Goal: Ask a question: Seek information or help from site administrators or community

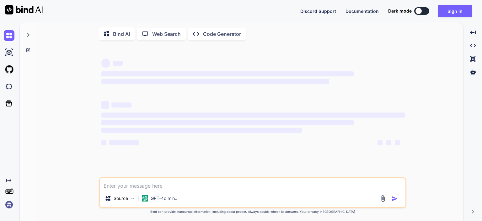
type textarea "x"
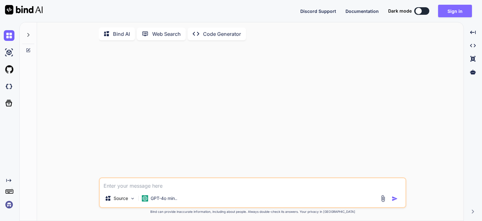
click at [450, 13] on button "Sign in" at bounding box center [455, 11] width 34 height 13
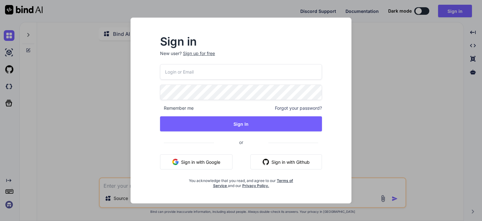
type input "[PERSON_NAME][EMAIL_ADDRESS][DOMAIN_NAME]"
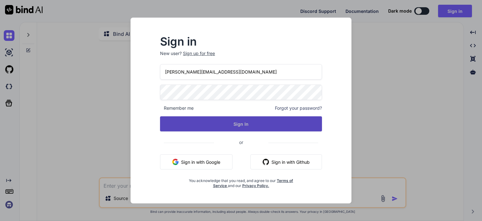
click at [239, 128] on button "Sign In" at bounding box center [241, 123] width 162 height 15
click at [239, 123] on button "Sign In" at bounding box center [241, 123] width 162 height 15
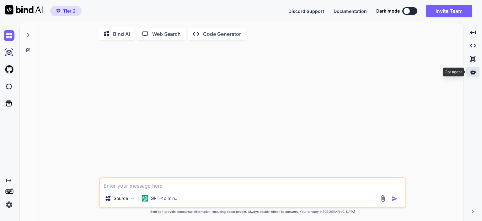
click at [473, 69] on icon at bounding box center [473, 72] width 6 height 6
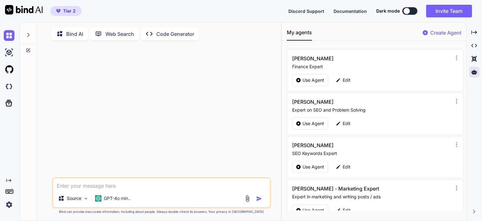
scroll to position [51, 0]
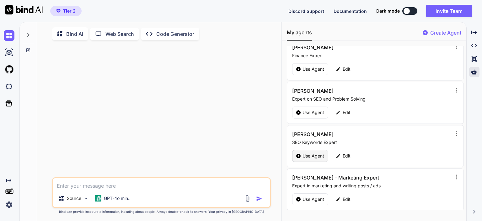
click at [310, 153] on p "Use Agent" at bounding box center [314, 156] width 22 height 6
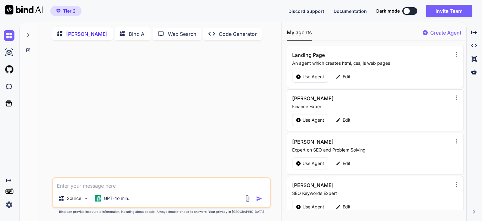
click at [85, 183] on textarea at bounding box center [161, 183] width 217 height 11
click at [89, 185] on textarea at bounding box center [161, 183] width 217 height 11
click at [103, 187] on textarea at bounding box center [161, 183] width 217 height 11
type textarea "x"
type textarea "H"
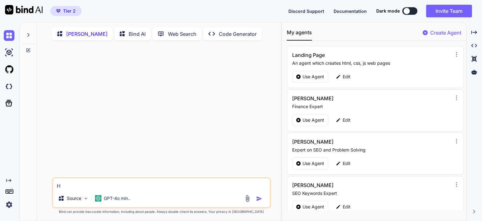
type textarea "x"
type textarea "He"
type textarea "x"
type textarea "Hel"
type textarea "x"
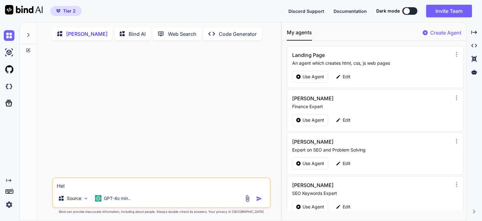
type textarea "Hell"
type textarea "x"
type textarea "Hello"
type textarea "x"
type textarea "Hello,"
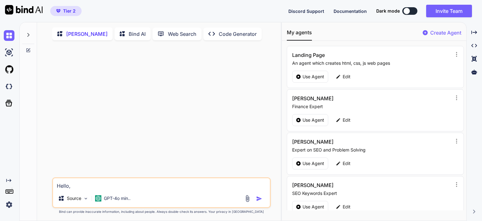
type textarea "x"
type textarea "Hello,"
type textarea "x"
type textarea "Hello,"
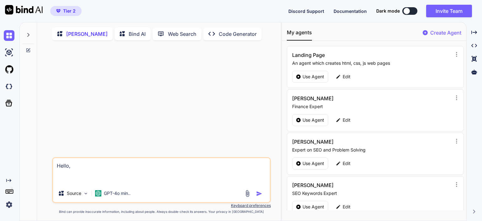
type textarea "x"
type textarea "Hello, I"
type textarea "x"
type textarea "Hello, I"
type textarea "x"
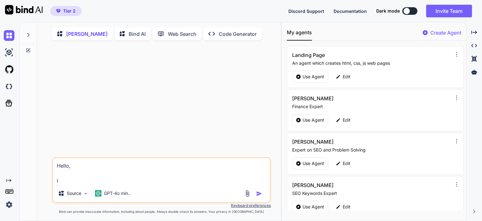
type textarea "Hello, I a"
type textarea "x"
type textarea "Hello, I am"
type textarea "x"
type textarea "Hello, I am"
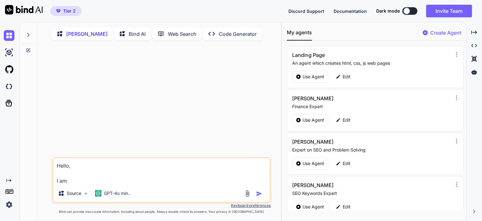
type textarea "x"
type textarea "Hello, I am t"
type textarea "x"
type textarea "Hello, I am tr"
type textarea "x"
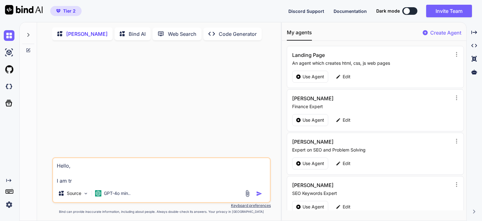
type textarea "Hello, I am try"
type textarea "x"
type textarea "Hello, I am tryi"
type textarea "x"
type textarea "Hello, I am try"
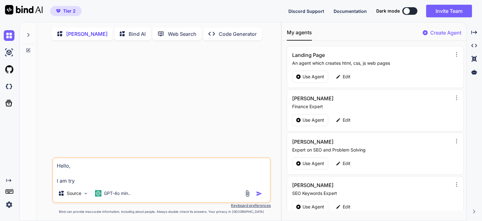
type textarea "x"
type textarea "Hello, I am tr"
type textarea "x"
type textarea "Hello, I am t"
type textarea "x"
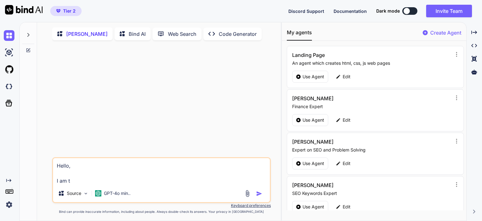
type textarea "Hello, I am"
type textarea "x"
type textarea "Hello, I am v"
type textarea "x"
type textarea "Hello, I am ve"
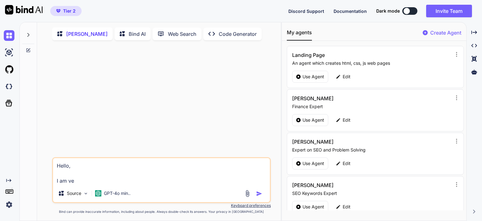
type textarea "x"
type textarea "Hello, I am ver"
type textarea "x"
type textarea "Hello, I am veri"
type textarea "x"
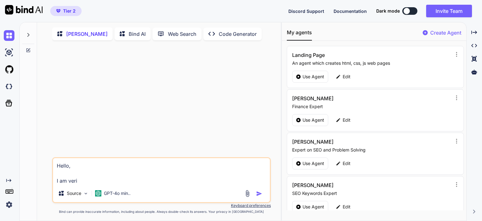
type textarea "Hello, I am verif"
type textarea "x"
type textarea "Hello, I am verify"
type textarea "x"
type textarea "Hello, I am verifyi"
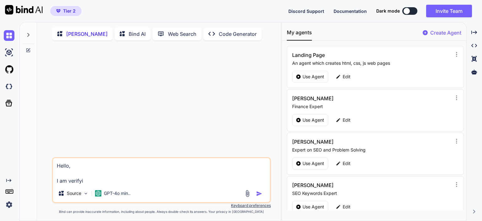
type textarea "x"
type textarea "Hello, I am verifying"
type textarea "x"
type textarea "Hello, I am verifying"
type textarea "x"
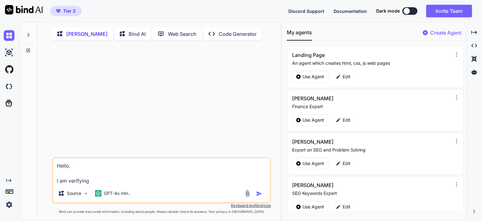
type textarea "Hello,"
type textarea "x"
type textarea "Hello, I"
type textarea "x"
type textarea "Hello, I"
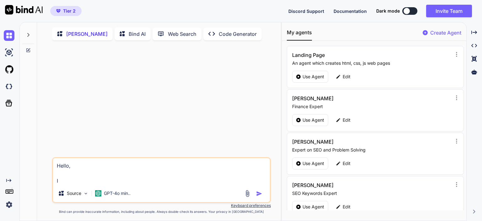
type textarea "x"
type textarea "Hello, I a"
type textarea "x"
type textarea "Hello, I am"
type textarea "x"
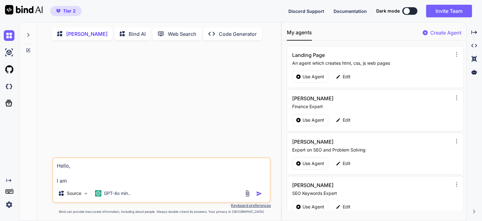
type textarea "Hello, I am"
type textarea "x"
type textarea "Hello, I am c"
type textarea "x"
type textarea "Hello, I am cr"
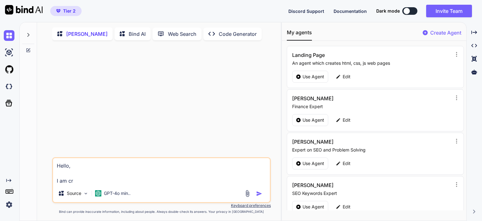
type textarea "x"
type textarea "Hello, I am cre"
type textarea "x"
type textarea "Hello, I am crea"
type textarea "x"
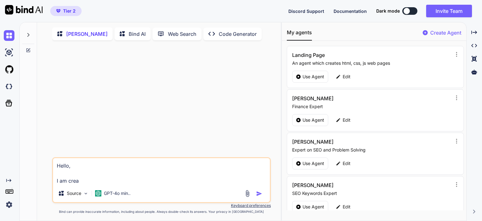
type textarea "Hello, I am creat"
type textarea "x"
type textarea "Hello, I am creati"
type textarea "x"
type textarea "Hello, I am creatin"
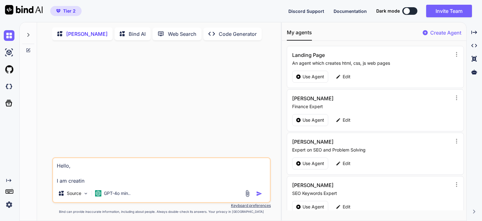
type textarea "x"
type textarea "Hello, I am creating"
type textarea "x"
type textarea "Hello, I am creating"
type textarea "x"
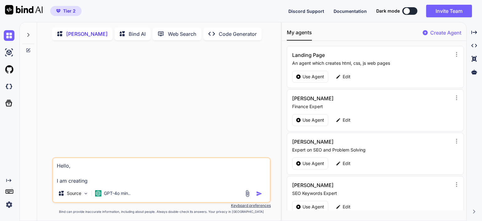
type textarea "Hello, I am creating A"
type textarea "x"
type textarea "Hello, I am creating"
type textarea "x"
type textarea "Hello, I am creating G"
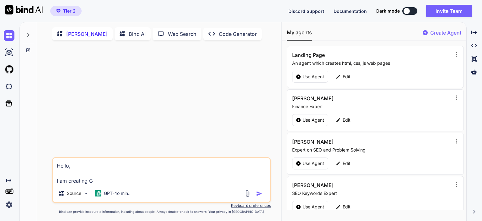
type textarea "x"
type textarea "Hello, I am creating GM"
type textarea "x"
type textarea "Hello, I am creating GMB"
type textarea "x"
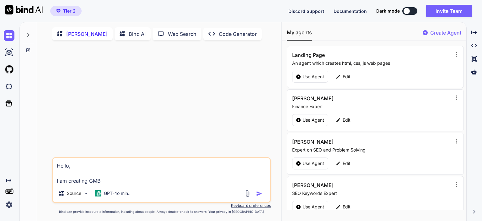
type textarea "Hello, I am creating GMB"
type textarea "x"
type textarea "Hello, I am creating GMB a"
type textarea "x"
type textarea "Hello, I am creating GMB ac"
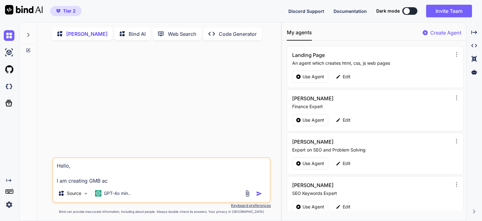
type textarea "x"
type textarea "Hello, I am creating GMB acc"
type textarea "x"
type textarea "Hello, I am creating GMB acco"
type textarea "x"
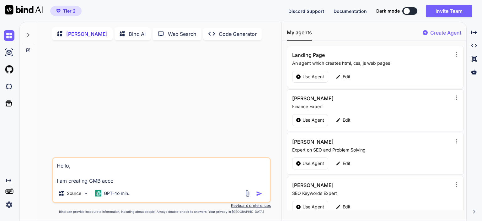
type textarea "Hello, I am creating GMB accou"
type textarea "x"
type textarea "Hello, I am creating GMB accoun"
type textarea "x"
type textarea "Hello, I am creating GMB account"
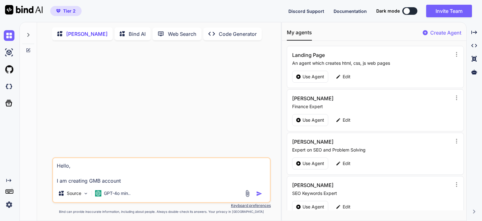
type textarea "x"
type textarea "Hello, I am creating GMB account,"
type textarea "x"
type textarea "Hello, I am creating GMB account,"
type textarea "x"
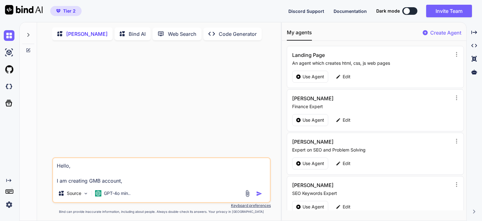
type textarea "Hello, I am creating GMB account, b"
type textarea "x"
type textarea "Hello, I am creating GMB account, bu"
type textarea "x"
type textarea "Hello, I am creating GMB account, but"
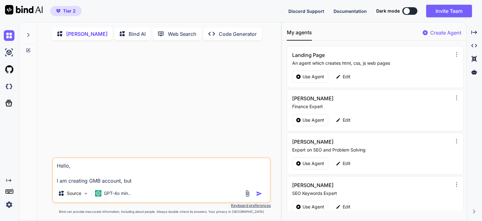
type textarea "x"
type textarea "Hello, I am creating GMB account, but"
type textarea "x"
type textarea "Hello, I am creating GMB account, but i"
type textarea "x"
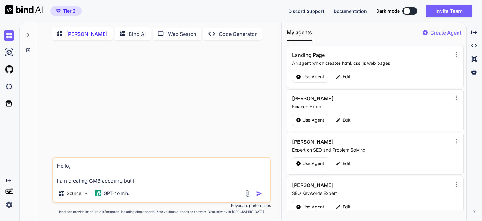
type textarea "Hello, I am creating GMB account, but in"
type textarea "x"
type textarea "Hello, I am creating GMB account, but in"
type textarea "x"
type textarea "Hello, I am creating GMB account, but in t"
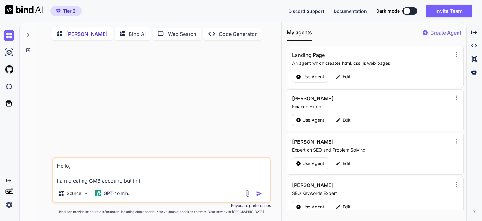
type textarea "x"
type textarea "Hello, I am creating GMB account, but in th"
type textarea "x"
type textarea "Hello, I am creating GMB account, but in the"
type textarea "x"
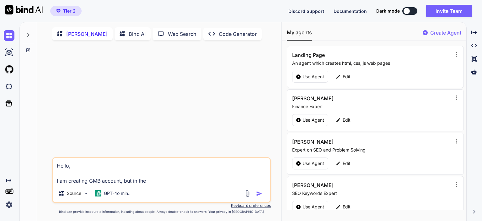
type textarea "Hello, I am creating GMB account, but in the"
type textarea "x"
type textarea "Hello, I am creating GMB account, but in the v"
type textarea "x"
type textarea "Hello, I am creating GMB account, but in the ve"
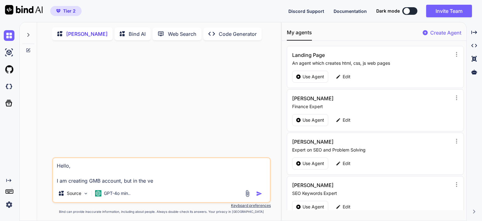
type textarea "x"
type textarea "Hello, I am creating GMB account, but in the ver"
type textarea "x"
type textarea "Hello, I am creating GMB account, but in the veri"
type textarea "x"
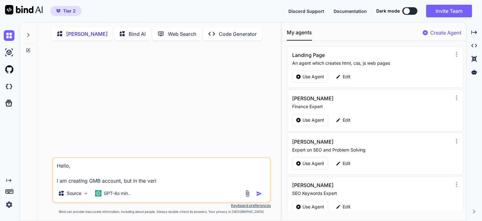
type textarea "Hello, I am creating GMB account, but in the verif"
type textarea "x"
type textarea "Hello, I am creating GMB account, but in the verifi"
type textarea "x"
type textarea "Hello, I am creating GMB account, but in the verific"
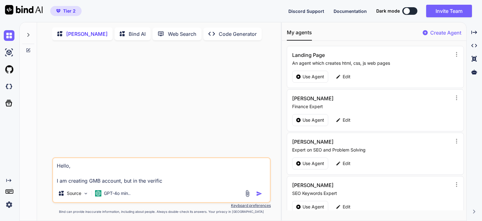
type textarea "x"
type textarea "Hello, I am creating GMB account, but in the verificat"
type textarea "x"
type textarea "Hello, I am creating GMB account, but in the verificati"
type textarea "x"
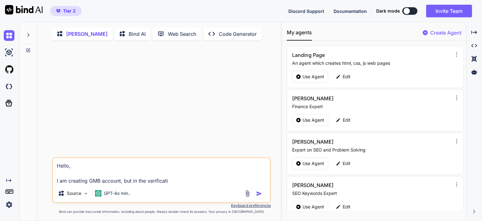
type textarea "Hello, I am creating GMB account, but in the verificatio"
type textarea "x"
type textarea "Hello, I am creating GMB account, but in the verification"
type textarea "x"
type textarea "Hello, I am creating GMB account, but in the verification"
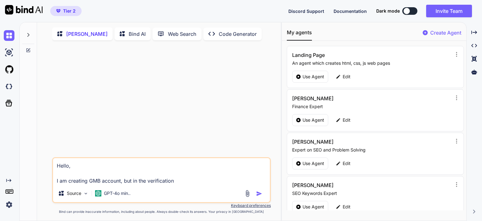
type textarea "x"
type textarea "Hello, I am creating GMB account, but in the verification p"
type textarea "x"
type textarea "Hello, I am creating GMB account, but in the verification pa"
type textarea "x"
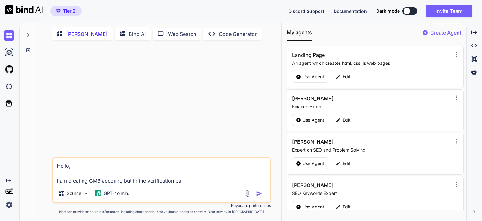
type textarea "Hello, I am creating GMB account, but in the verification par"
type textarea "x"
type textarea "Hello, I am creating GMB account, but in the verification part"
type textarea "x"
type textarea "Hello, I am creating GMB account, but in the verification part"
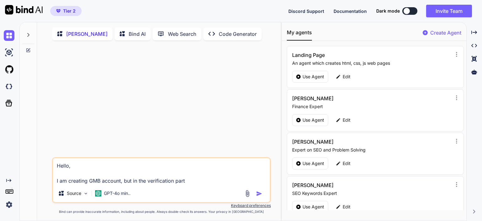
type textarea "x"
type textarea "Hello, I am creating GMB account, but in the verification part o"
type textarea "x"
type textarea "Hello, I am creating GMB account, but in the verification part"
type textarea "x"
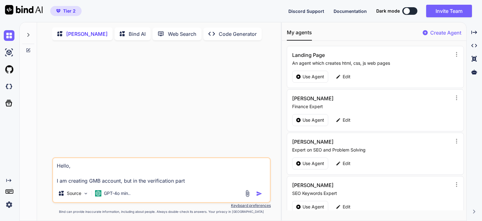
type textarea "Hello, I am creating GMB account, but in the verification part I"
type textarea "x"
type textarea "Hello, I am creating GMB account, but in the verification part I"
type textarea "x"
type textarea "Hello, I am creating GMB account, but in the verification part I o"
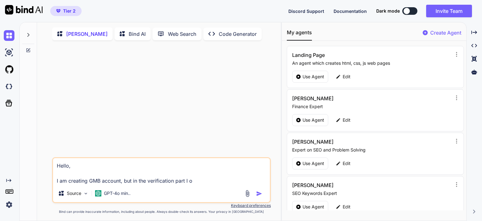
type textarea "x"
type textarea "Hello, I am creating GMB account, but in the verification part I on"
type textarea "x"
type textarea "Hello, I am creating GMB account, but in the verification part I onl"
type textarea "x"
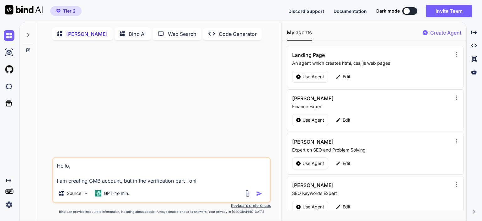
type textarea "Hello, I am creating GMB account, but in the verification part I only"
type textarea "x"
type textarea "Hello, I am creating GMB account, but in the verification part I only"
type textarea "x"
type textarea "Hello, I am creating GMB account, but in the verification part I only s"
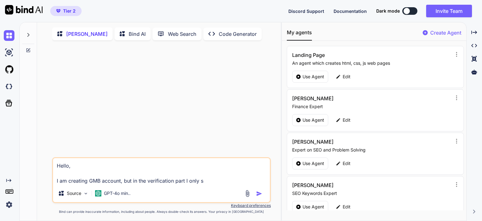
type textarea "x"
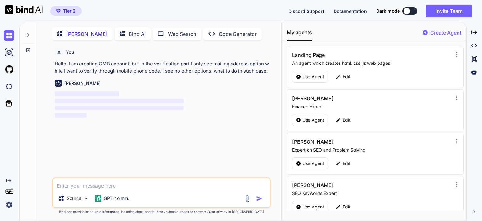
scroll to position [2, 0]
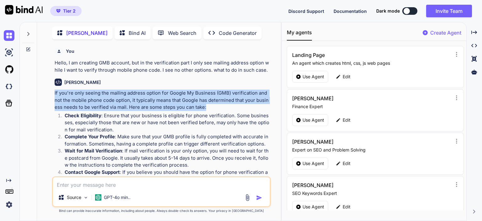
drag, startPoint x: 54, startPoint y: 93, endPoint x: 229, endPoint y: 106, distance: 175.1
click at [229, 106] on p "If you're only seeing the mailing address option for Google My Business (GMB) v…" at bounding box center [162, 99] width 215 height 21
click at [206, 108] on p "If you're only seeing the mailing address option for Google My Business (GMB) v…" at bounding box center [162, 99] width 215 height 21
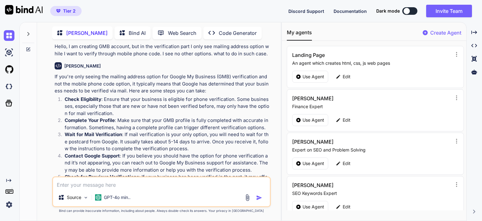
scroll to position [31, 0]
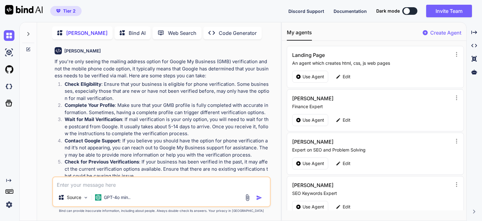
click at [67, 84] on strong "Check Eligibility" at bounding box center [83, 84] width 37 height 6
click at [30, 100] on div at bounding box center [28, 120] width 17 height 199
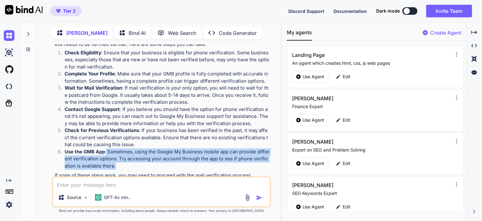
drag, startPoint x: 114, startPoint y: 166, endPoint x: 106, endPoint y: 153, distance: 15.6
click at [106, 153] on p "Use the GMB App : Sometimes, using the Google My Business mobile app can provid…" at bounding box center [167, 158] width 205 height 21
